Goal: Task Accomplishment & Management: Manage account settings

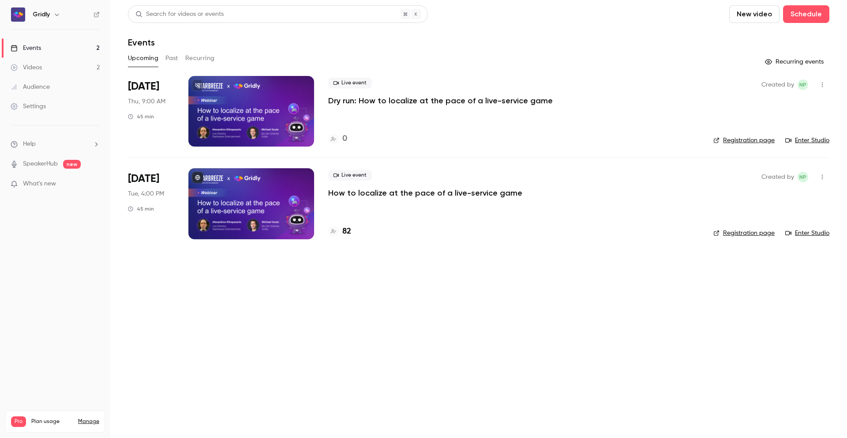
click at [395, 98] on p "Dry run: How to localize at the pace of a live-service game" at bounding box center [440, 100] width 225 height 11
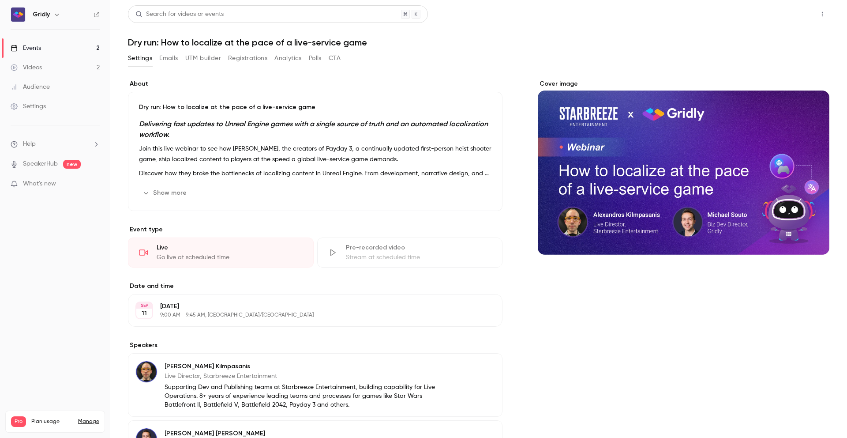
click at [797, 17] on button "Share" at bounding box center [791, 14] width 35 height 18
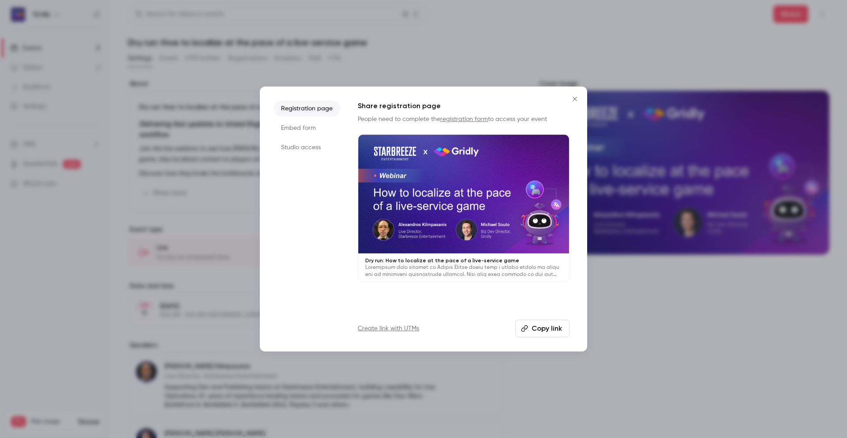
click at [574, 95] on icon "Close" at bounding box center [575, 98] width 11 height 7
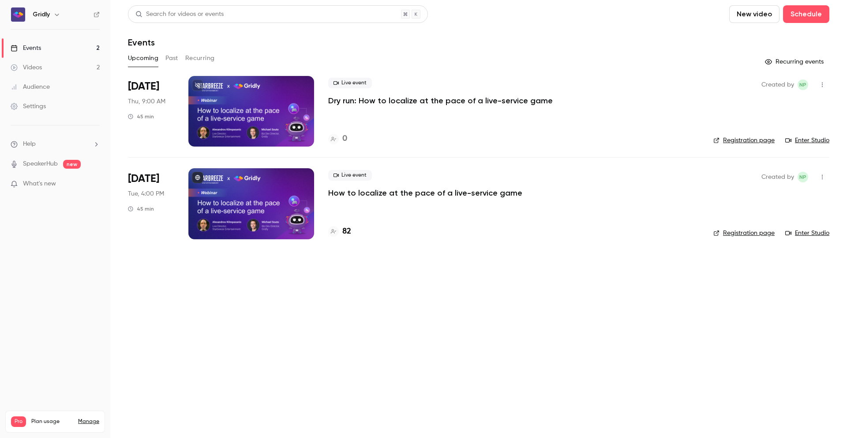
click at [357, 194] on p "How to localize at the pace of a live-service game" at bounding box center [425, 193] width 194 height 11
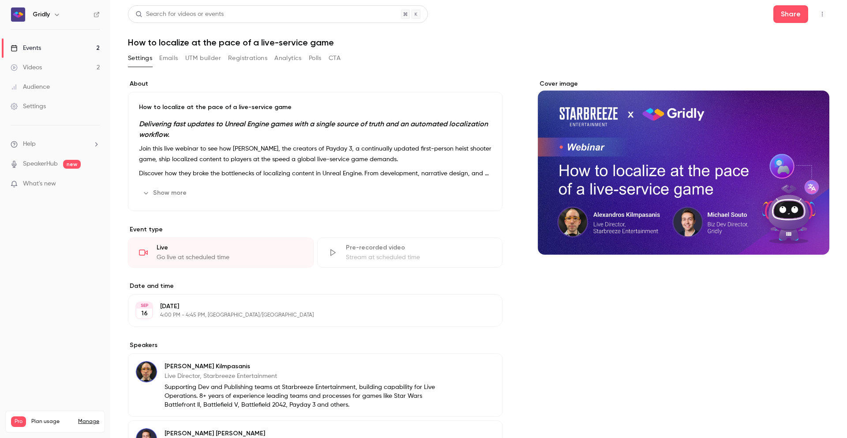
click at [251, 58] on button "Registrations" at bounding box center [247, 58] width 39 height 14
